Goal: Information Seeking & Learning: Learn about a topic

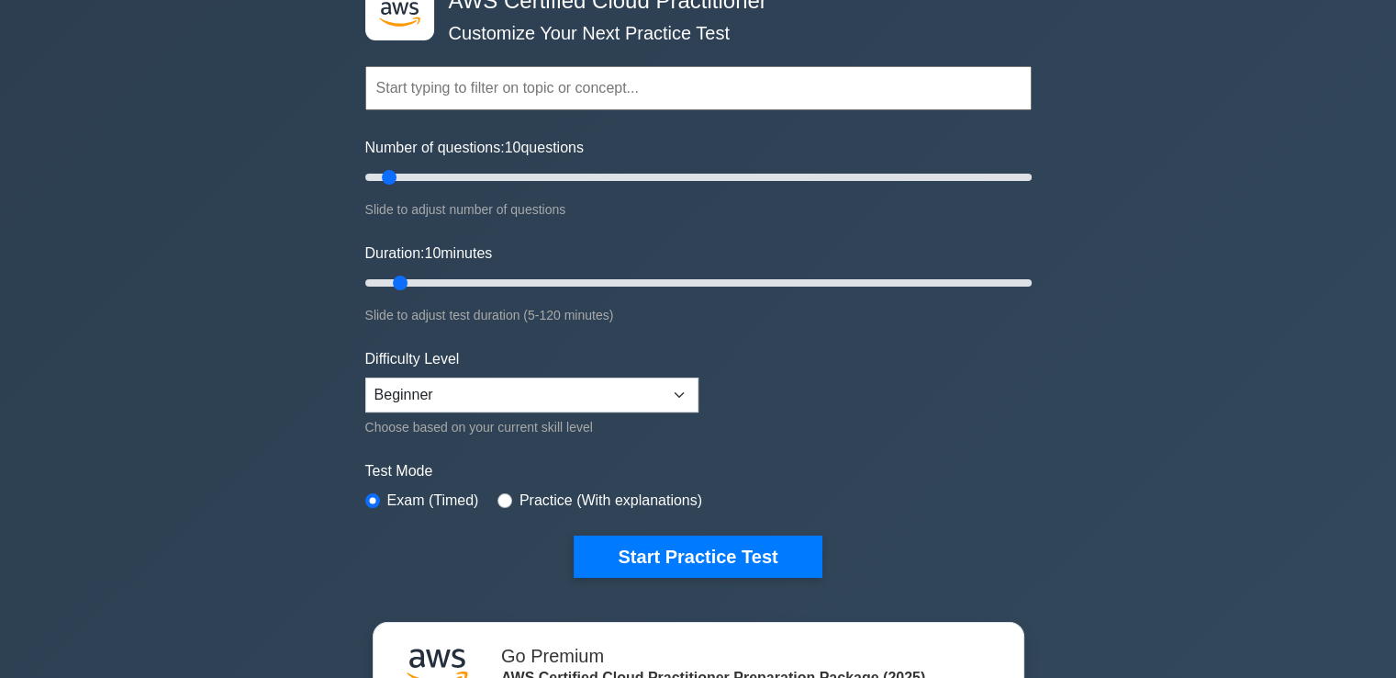
scroll to position [122, 0]
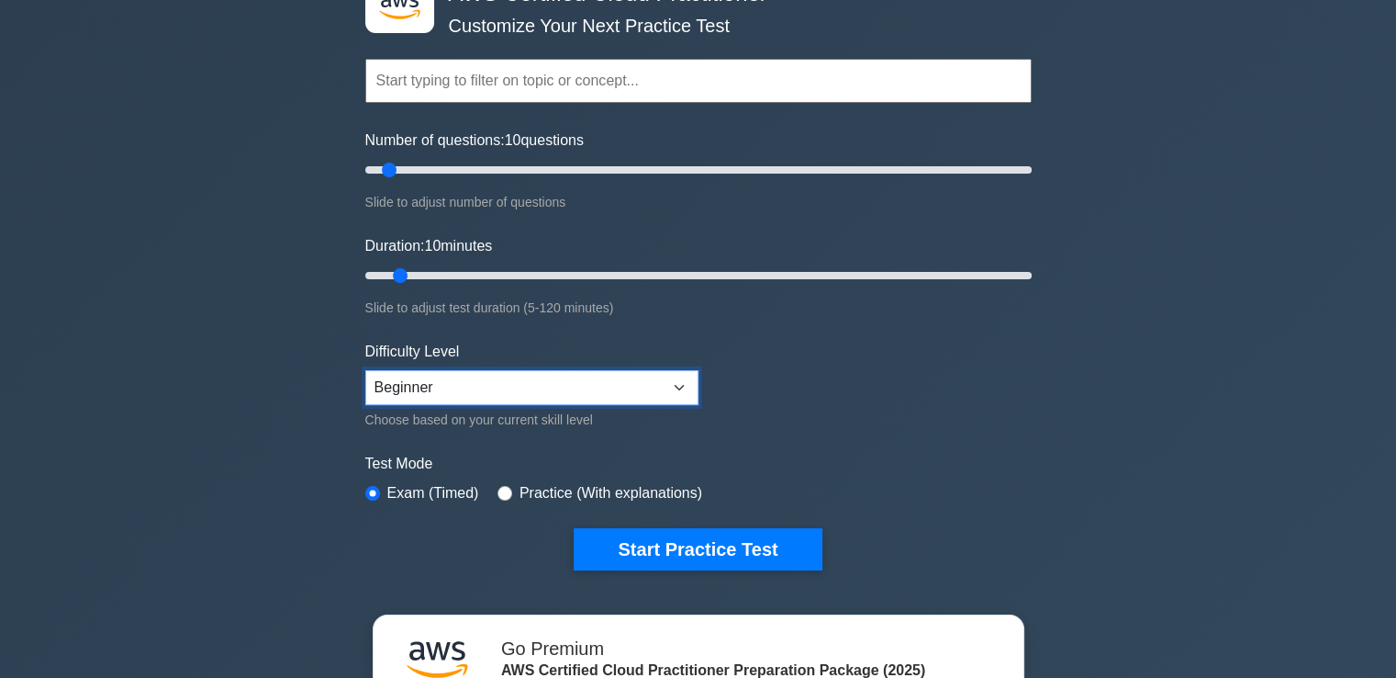
click at [666, 383] on select "Beginner Intermediate Expert" at bounding box center [531, 387] width 333 height 35
select select "expert"
click at [365, 370] on select "Beginner Intermediate Expert" at bounding box center [531, 387] width 333 height 35
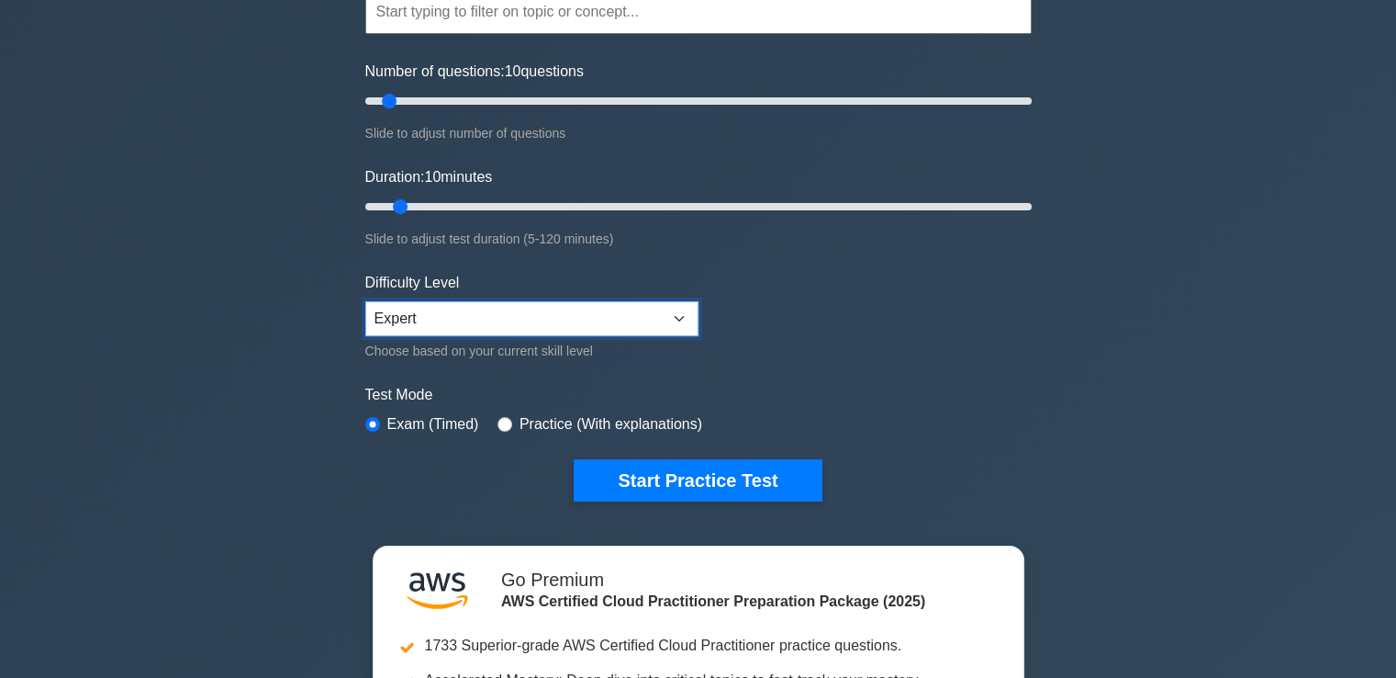
scroll to position [214, 0]
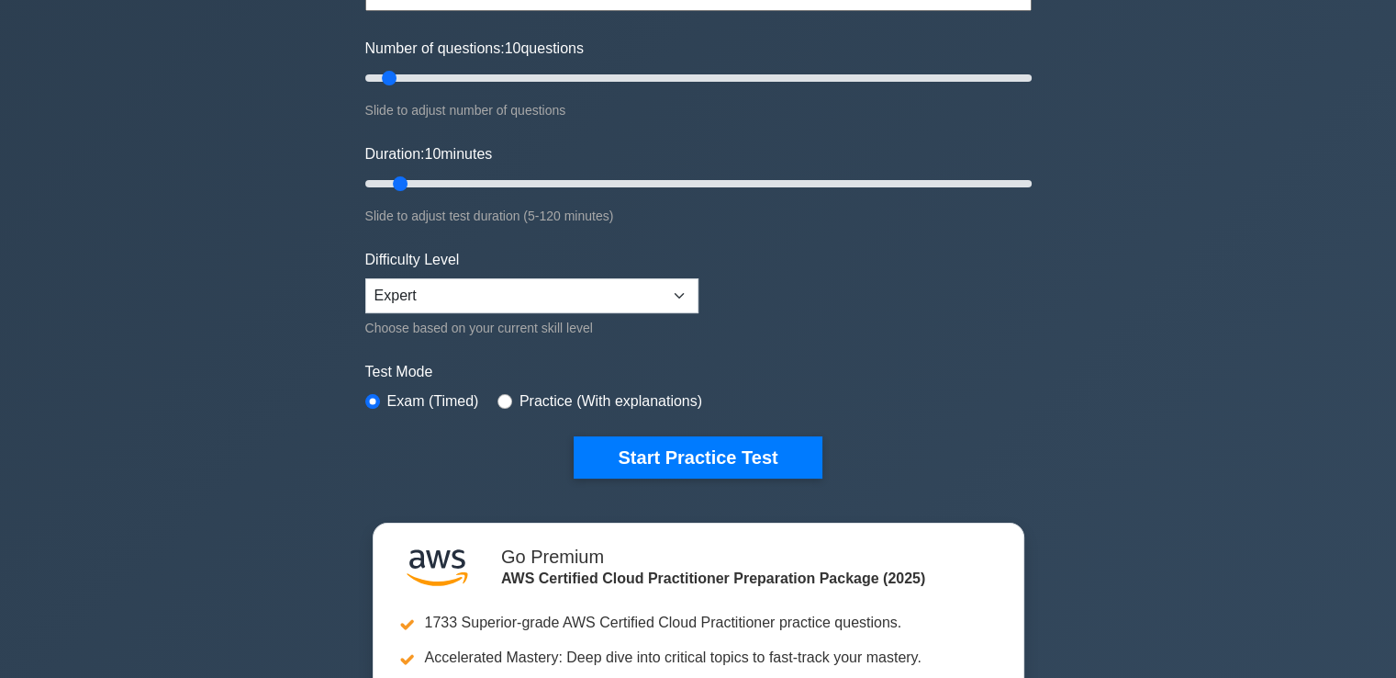
click at [652, 460] on button "Start Practice Test" at bounding box center [698, 457] width 248 height 42
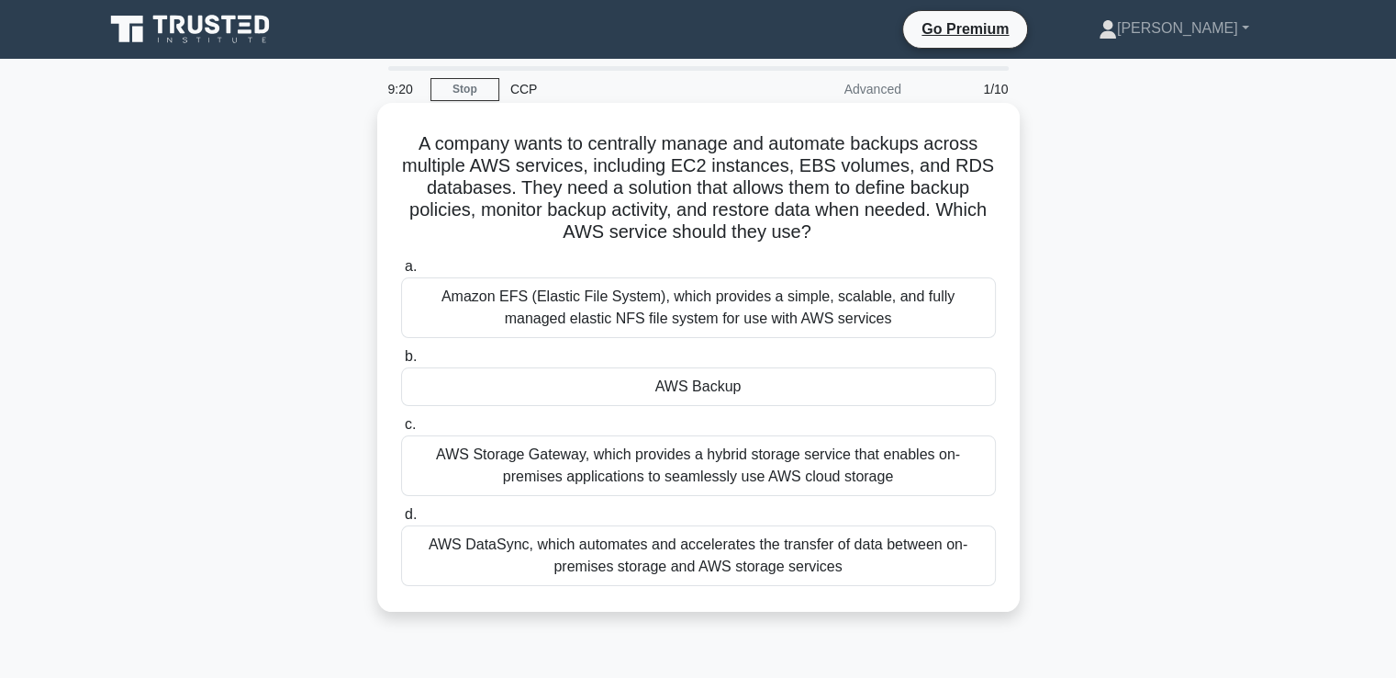
click at [526, 477] on div "AWS Storage Gateway, which provides a hybrid storage service that enables on-pr…" at bounding box center [698, 465] width 595 height 61
click at [401, 431] on input "c. AWS Storage Gateway, which provides a hybrid storage service that enables on…" at bounding box center [401, 425] width 0 height 12
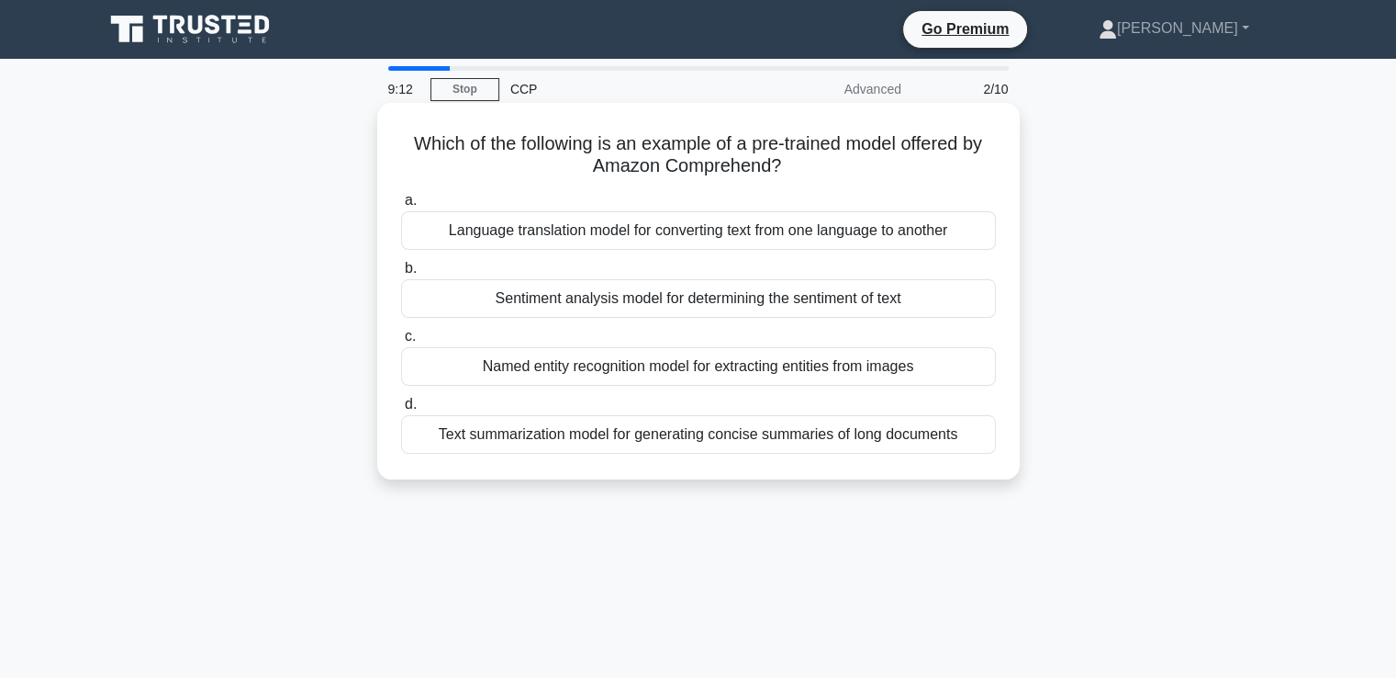
click at [546, 443] on div "Text summarization model for generating concise summaries of long documents" at bounding box center [698, 434] width 595 height 39
click at [401, 410] on input "d. Text summarization model for generating concise summaries of long documents" at bounding box center [401, 404] width 0 height 12
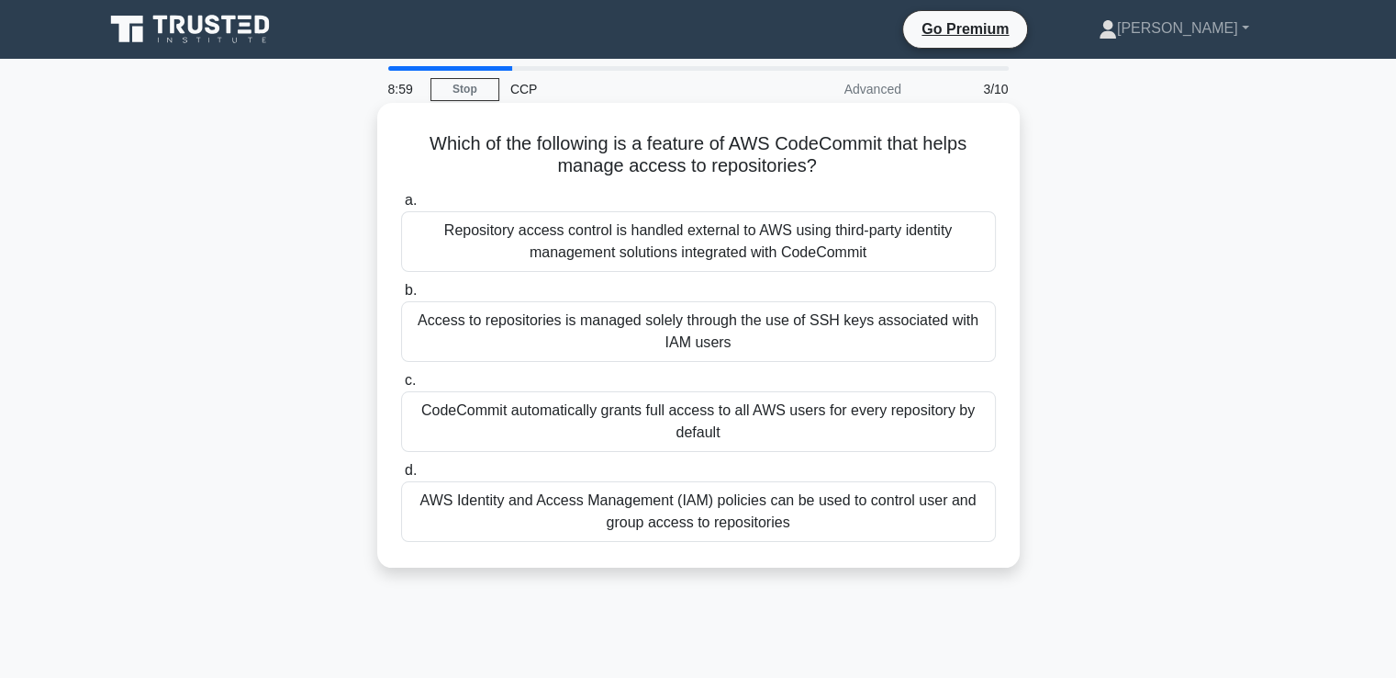
click at [561, 227] on div "Repository access control is handled external to AWS using third-party identity…" at bounding box center [698, 241] width 595 height 61
click at [401, 207] on input "a. Repository access control is handled external to AWS using third-party ident…" at bounding box center [401, 201] width 0 height 12
